Goal: Task Accomplishment & Management: Use online tool/utility

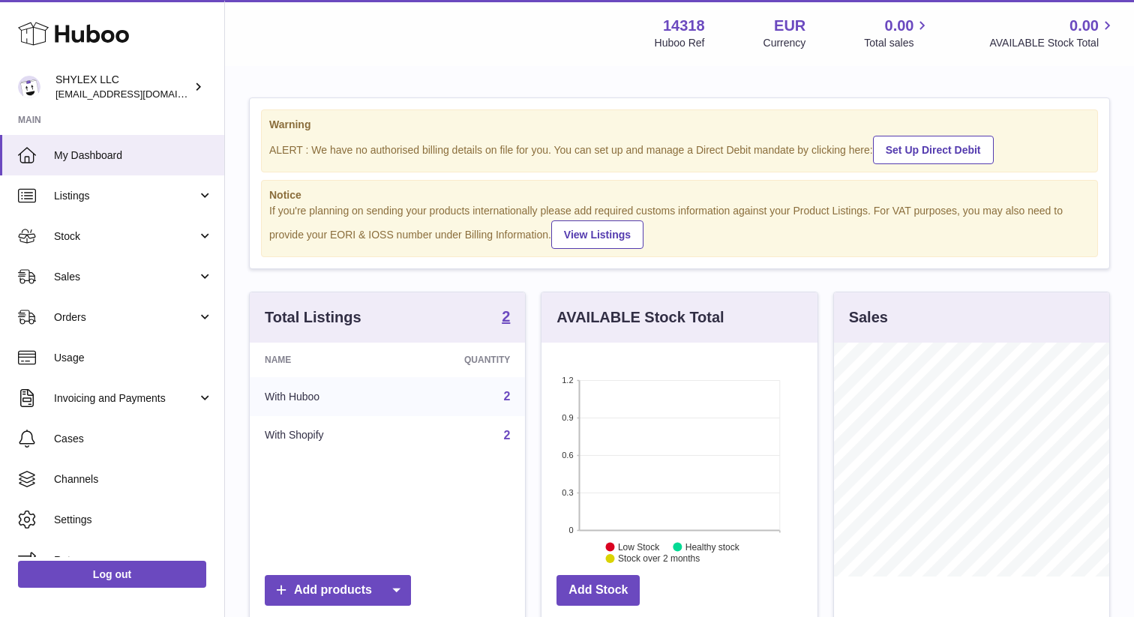
scroll to position [234, 275]
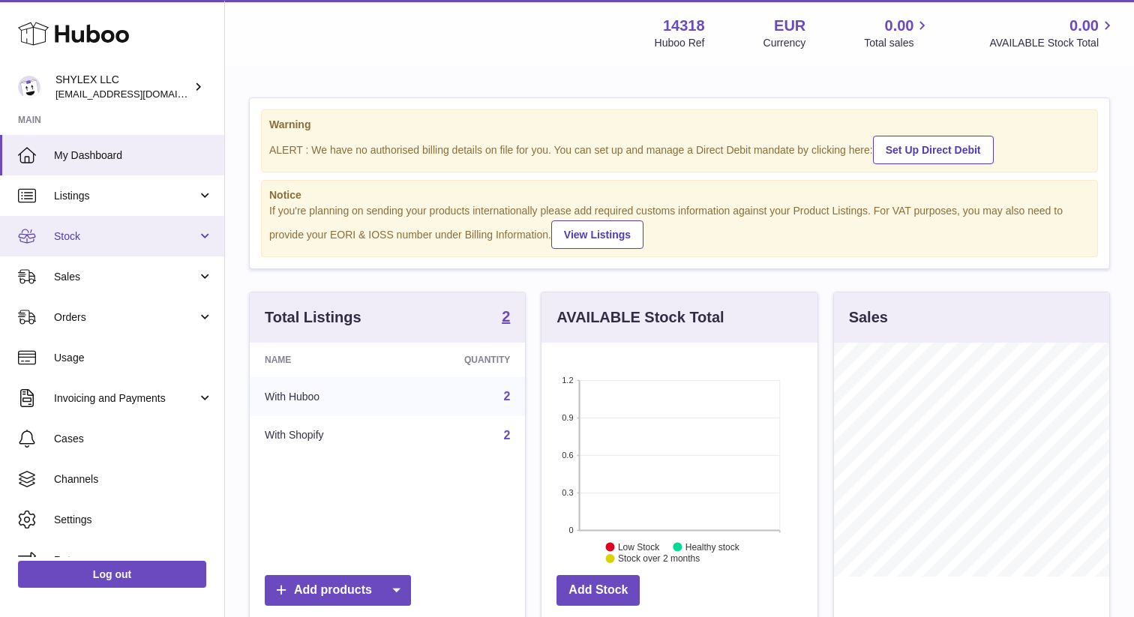
click at [108, 236] on span "Stock" at bounding box center [125, 236] width 143 height 14
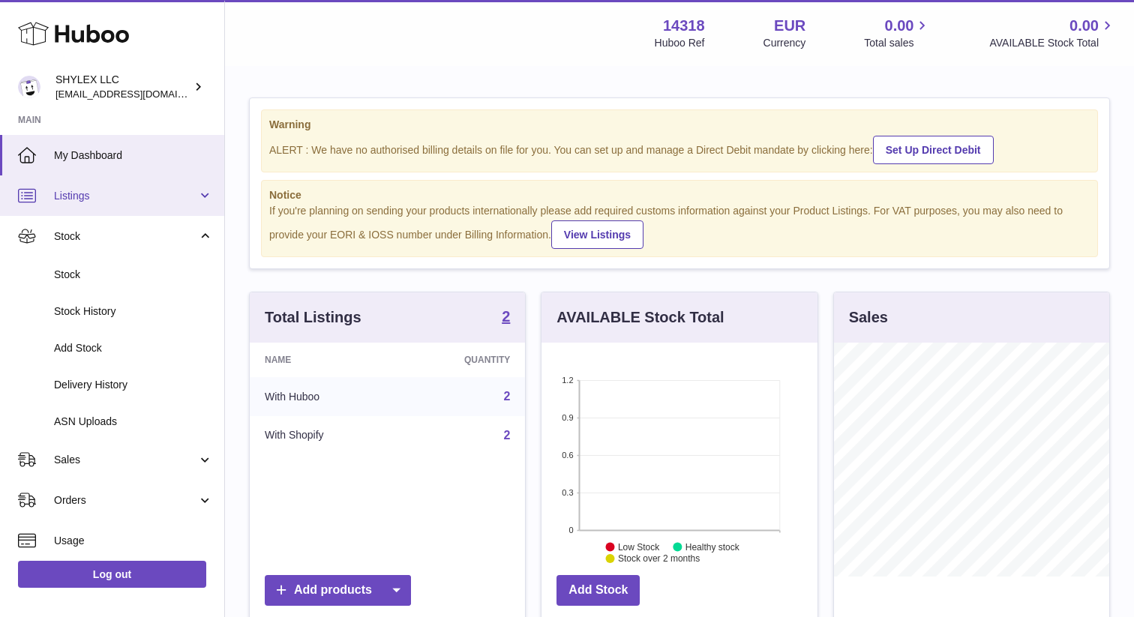
click at [121, 197] on span "Listings" at bounding box center [125, 196] width 143 height 14
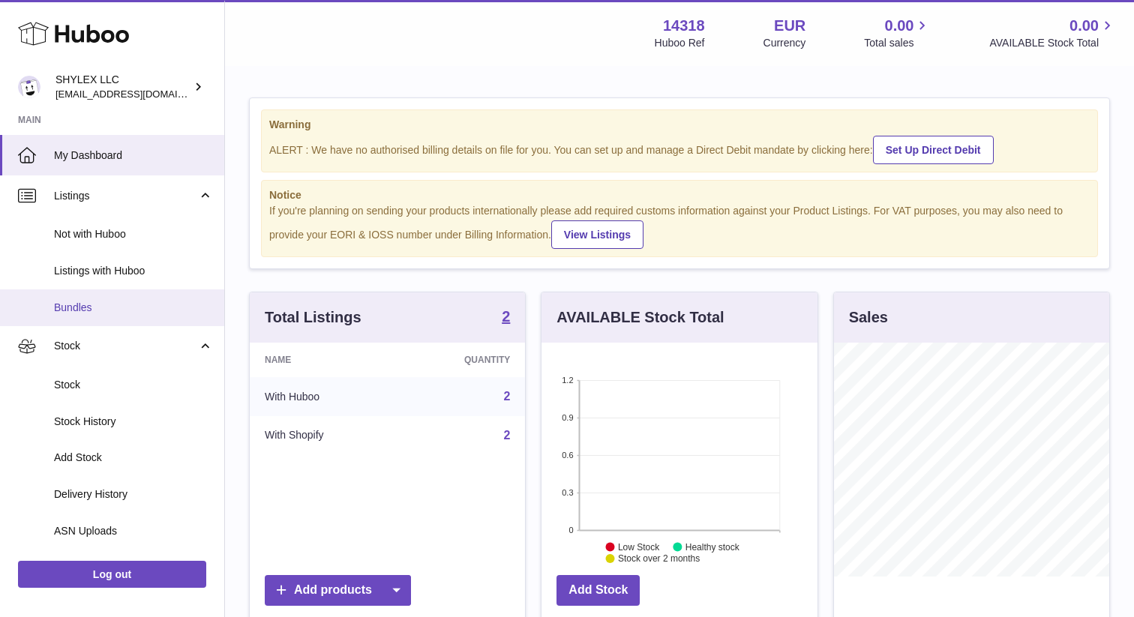
click at [124, 316] on link "Bundles" at bounding box center [112, 307] width 224 height 37
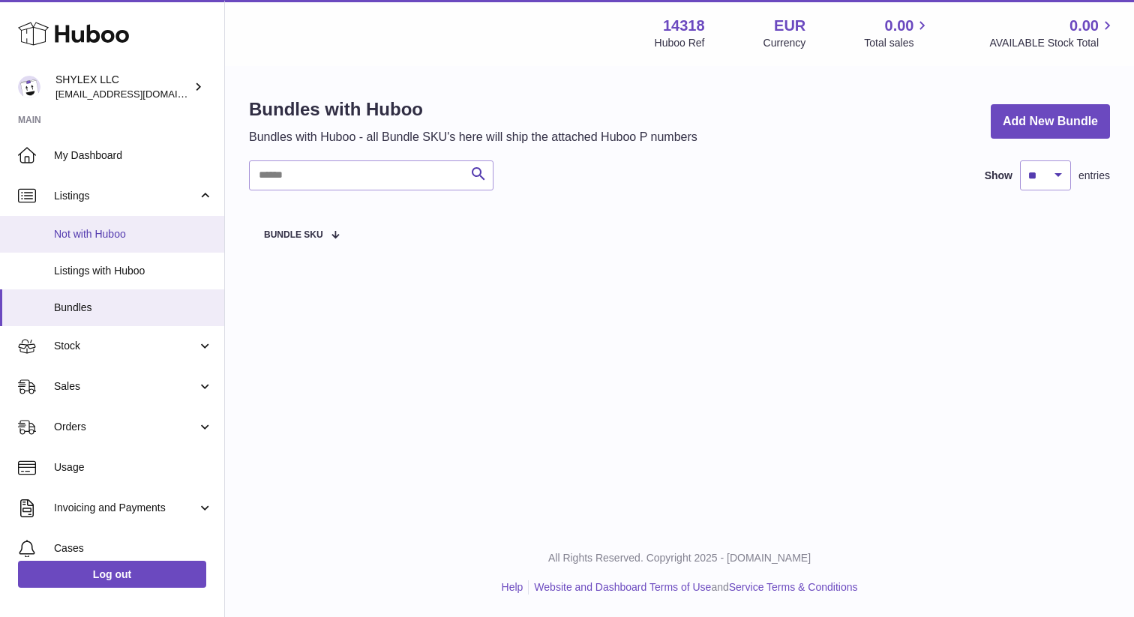
click at [111, 229] on span "Not with Huboo" at bounding box center [133, 234] width 159 height 14
